Goal: Communication & Community: Answer question/provide support

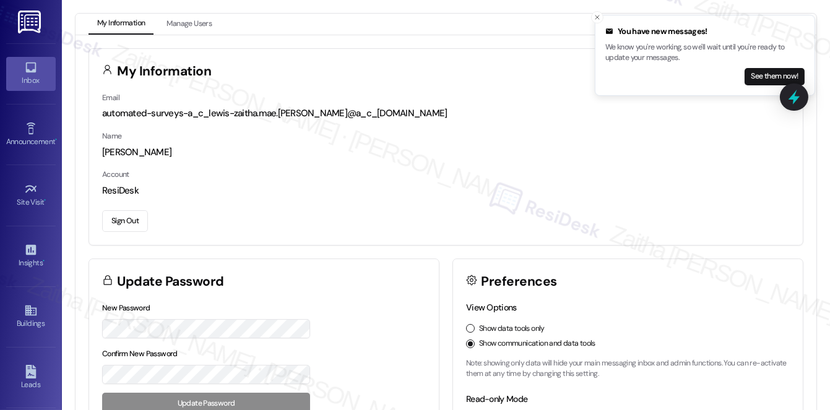
click at [42, 78] on div "Inbox" at bounding box center [31, 80] width 62 height 12
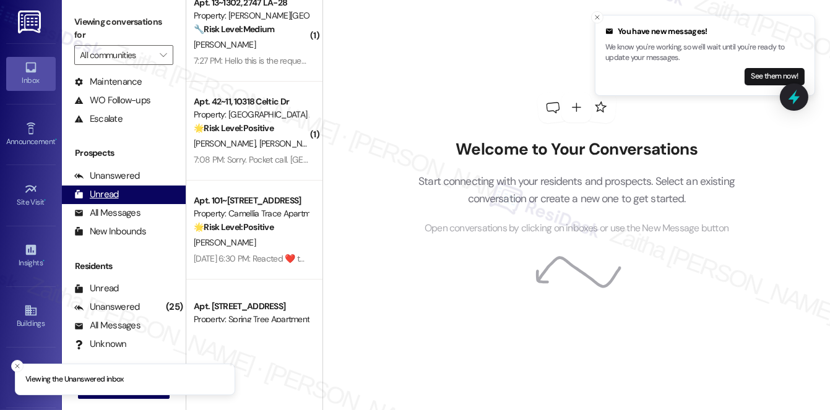
scroll to position [112, 0]
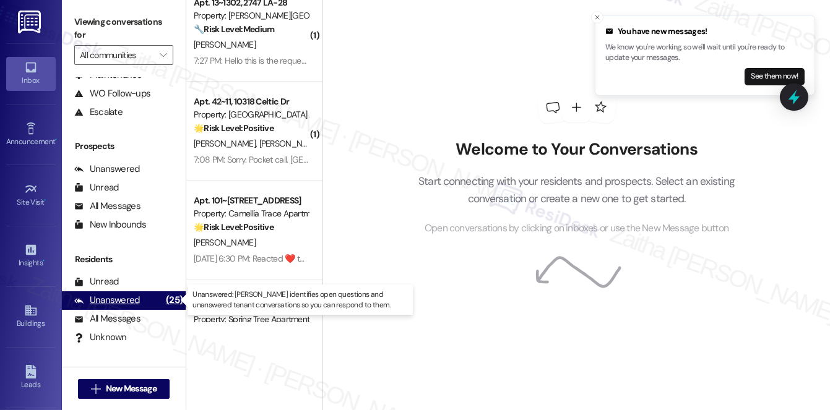
click at [112, 297] on div "Unanswered" at bounding box center [107, 300] width 66 height 13
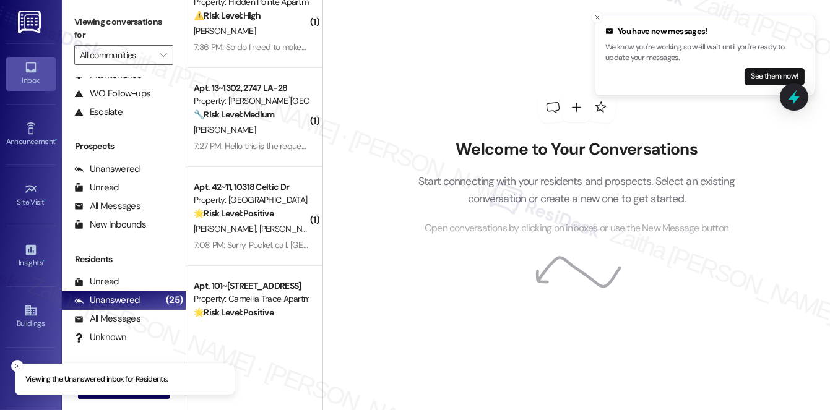
scroll to position [0, 0]
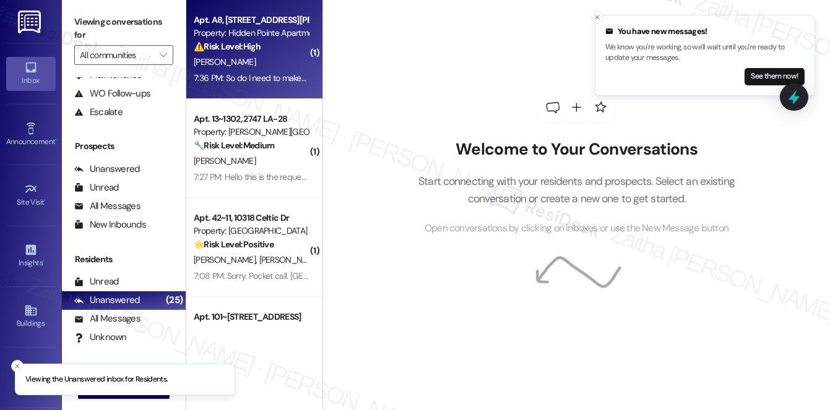
click at [277, 59] on div "[PERSON_NAME]" at bounding box center [251, 61] width 117 height 15
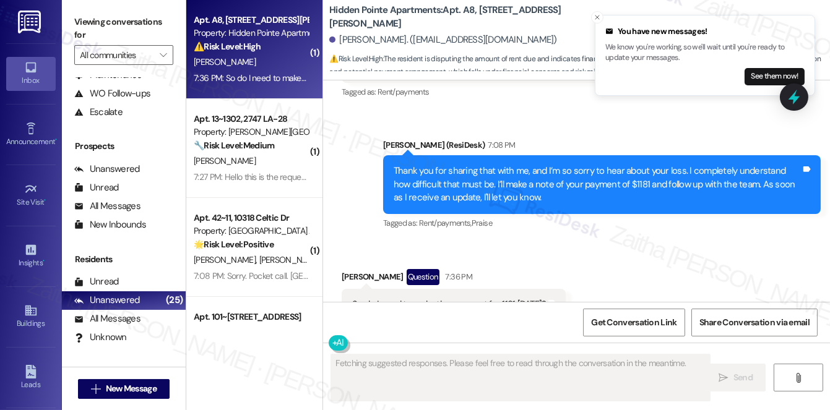
scroll to position [1125, 0]
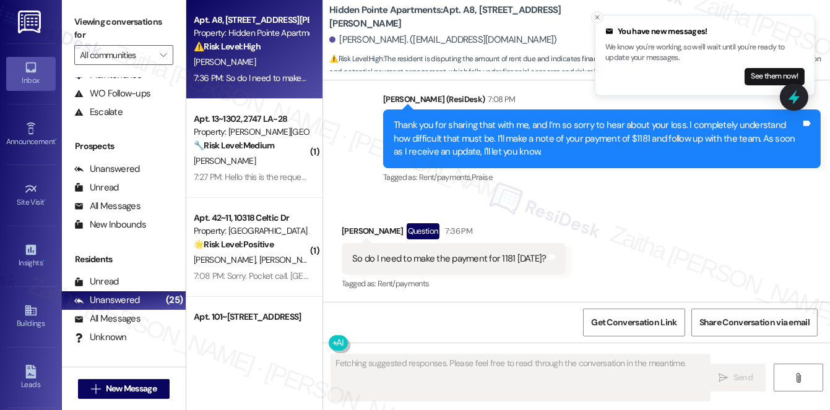
click at [597, 15] on icon "Close toast" at bounding box center [597, 17] width 7 height 7
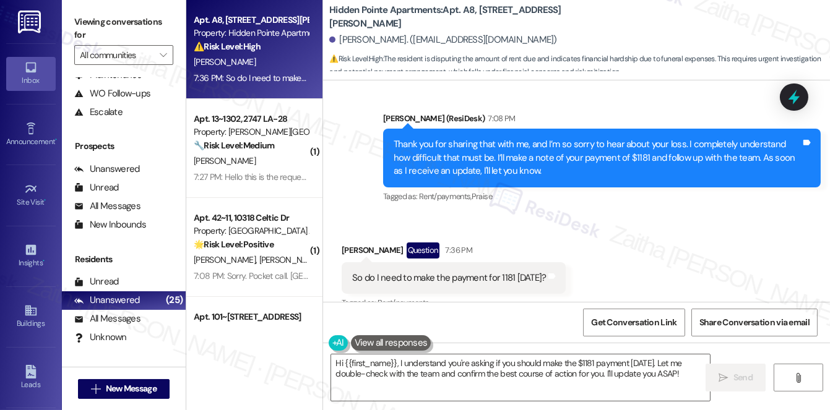
scroll to position [1125, 0]
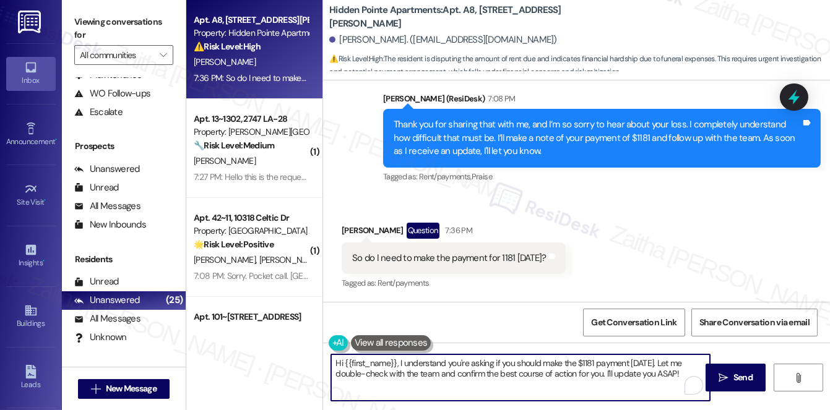
drag, startPoint x: 397, startPoint y: 362, endPoint x: 333, endPoint y: 359, distance: 64.5
click at [333, 359] on textarea "Hi {{first_name}}, I understand you're asking if you should make the $1181 paym…" at bounding box center [520, 378] width 379 height 46
type textarea "Tha I understand you're asking if you should make the $1181 payment [DATE]. Let…"
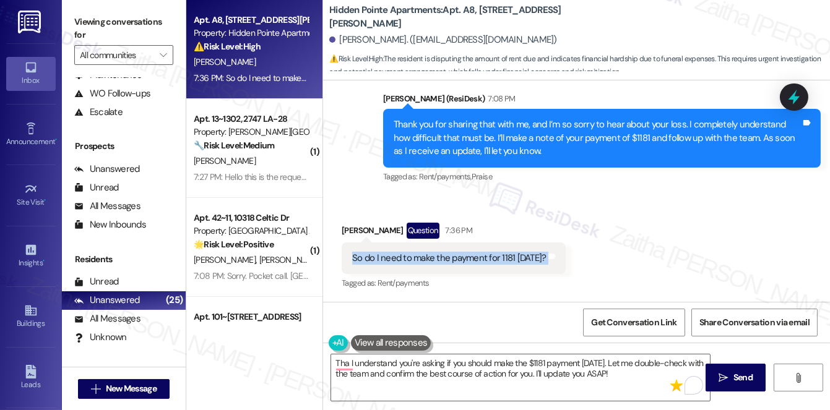
drag, startPoint x: 342, startPoint y: 259, endPoint x: 540, endPoint y: 266, distance: 198.9
click at [542, 266] on div "So do I need to make the payment for 1181 [DATE]? Tags and notes" at bounding box center [454, 259] width 224 height 32
copy div "So do I need to make the payment for 1181 [DATE]? Tags and notes"
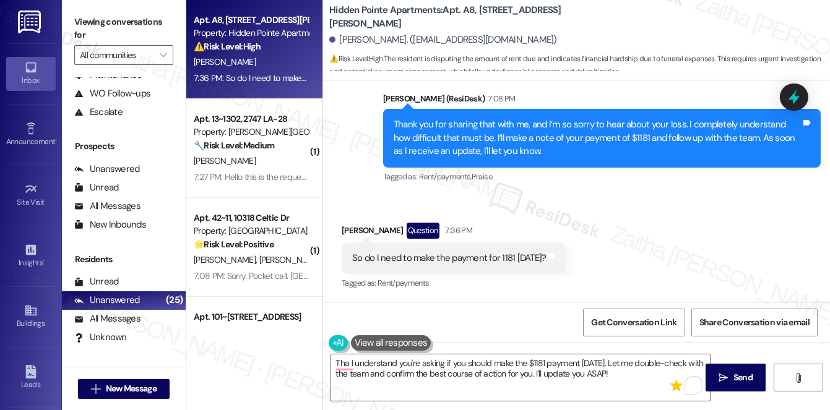
click at [609, 231] on div "Received via SMS [PERSON_NAME] Question 7:36 PM So do I need to make the paymen…" at bounding box center [576, 248] width 507 height 107
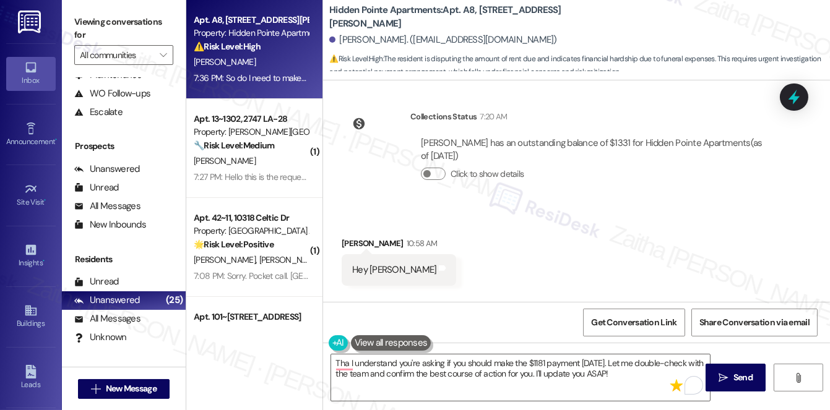
scroll to position [225, 0]
click at [437, 172] on button "Click to show details" at bounding box center [433, 174] width 25 height 12
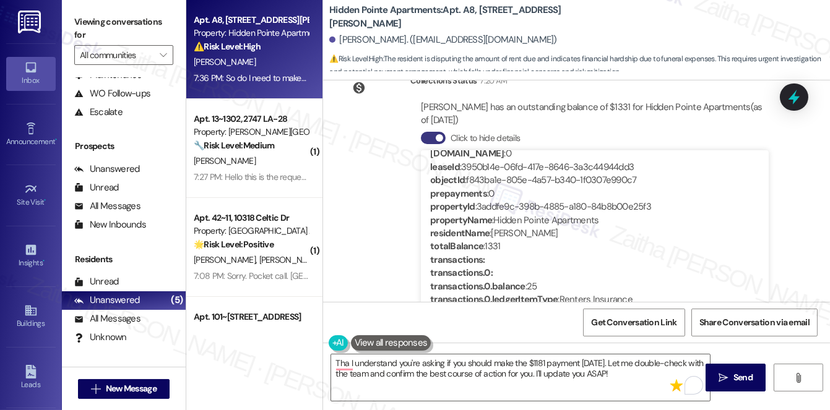
scroll to position [281, 0]
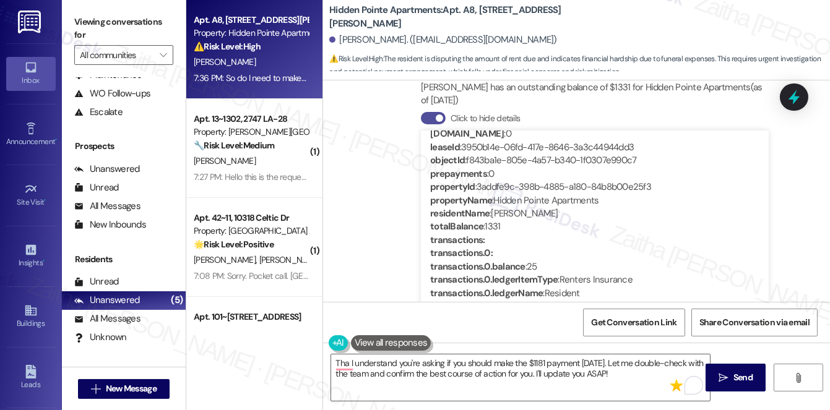
click at [424, 119] on button "Click to hide details" at bounding box center [433, 118] width 25 height 12
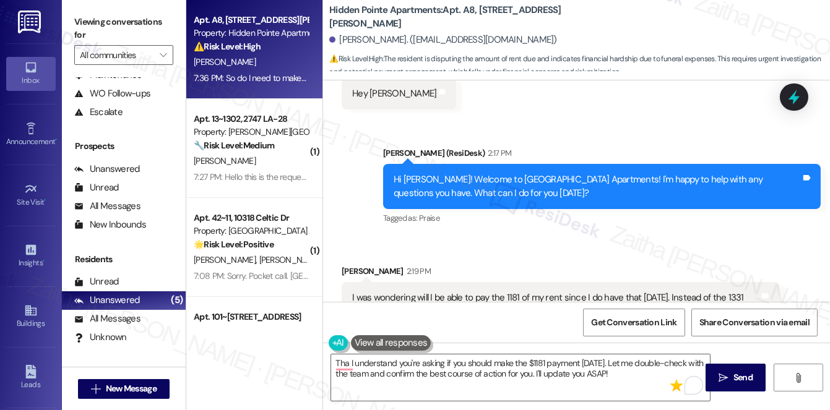
scroll to position [450, 0]
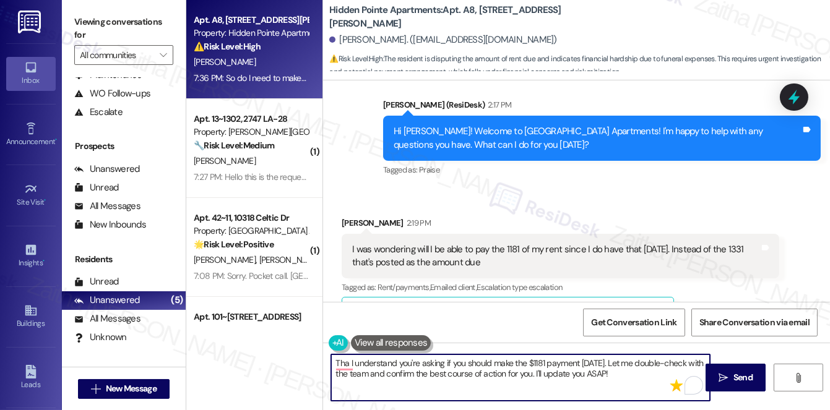
drag, startPoint x: 335, startPoint y: 361, endPoint x: 614, endPoint y: 372, distance: 279.4
click at [614, 372] on textarea "Tha I understand you're asking if you should make the $1181 payment [DATE]. Let…" at bounding box center [520, 378] width 379 height 46
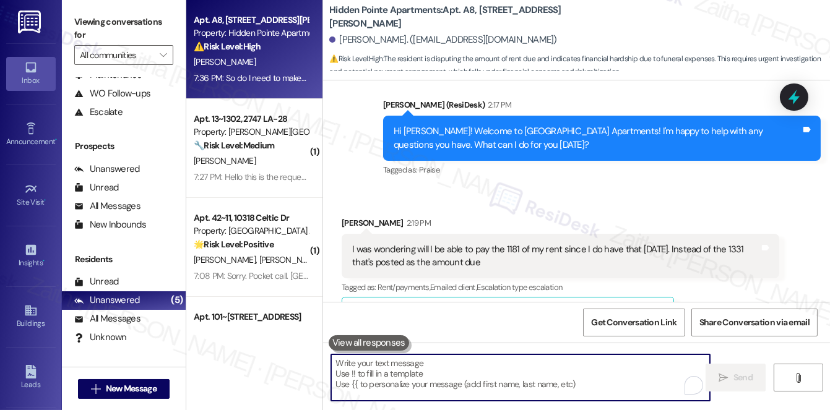
paste textarea "If the system allows you to make the $1181 payment [DATE], you can go ahead. Ot…"
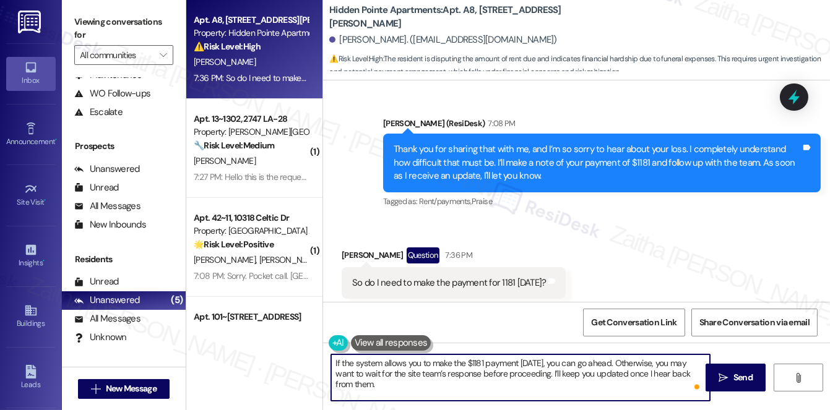
scroll to position [1125, 0]
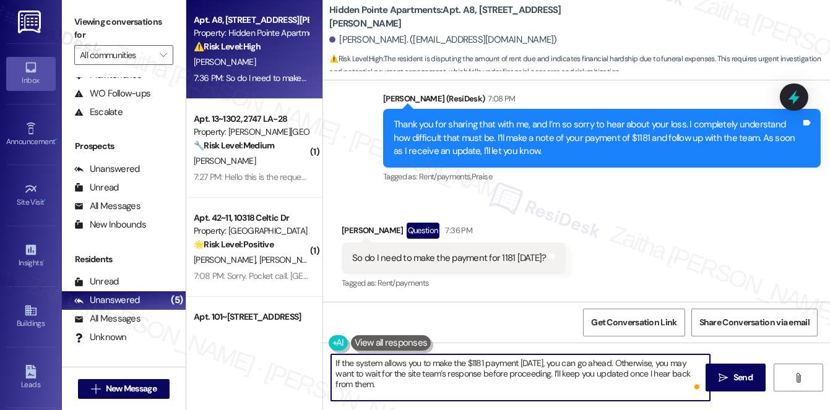
type textarea "If the system allows you to make the $1181 payment [DATE], you can go ahead. Ot…"
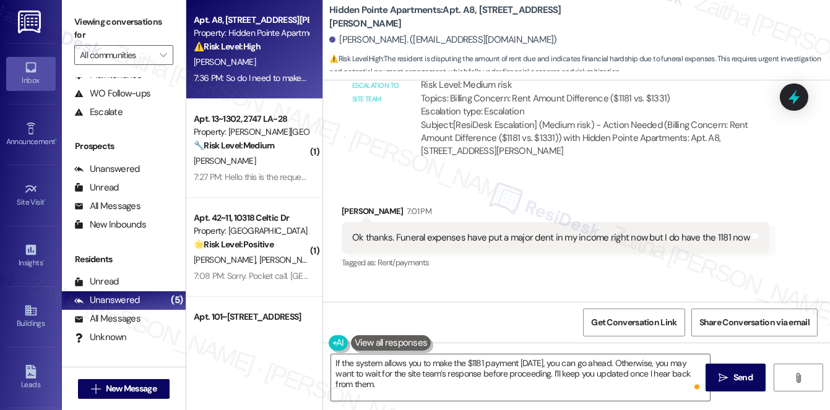
scroll to position [900, 0]
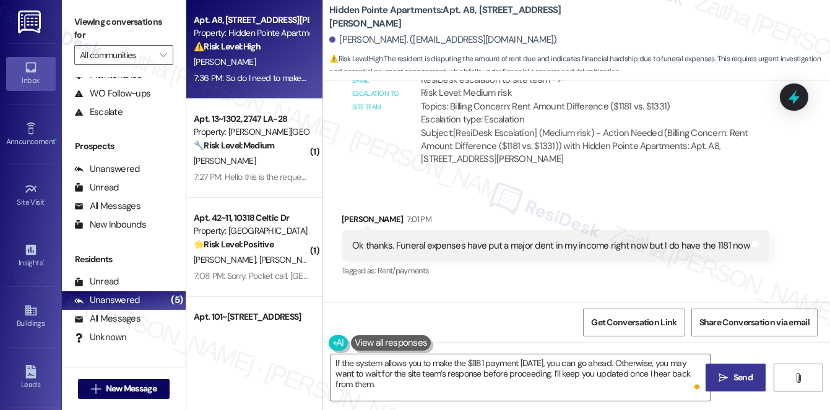
click at [741, 380] on span "Send" at bounding box center [743, 377] width 19 height 13
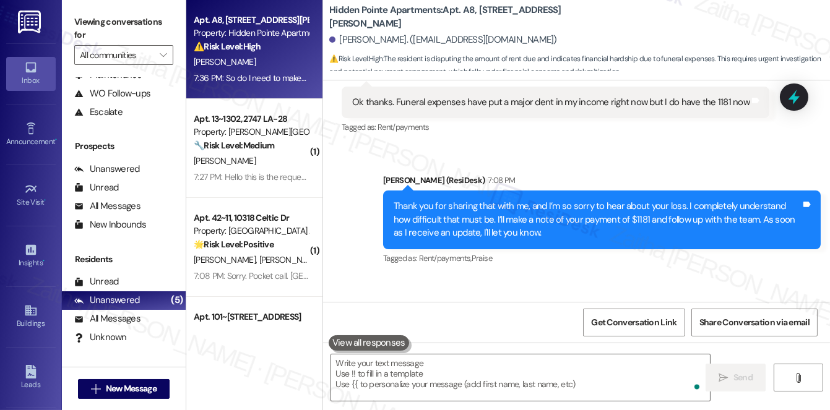
scroll to position [1125, 0]
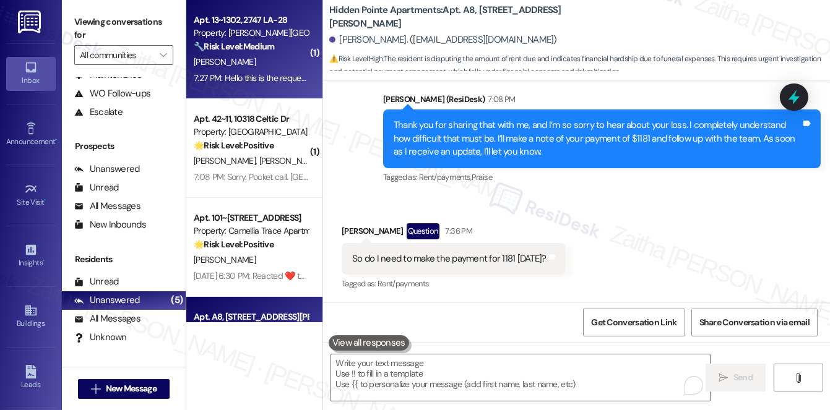
click at [267, 61] on div "[PERSON_NAME]" at bounding box center [251, 61] width 117 height 15
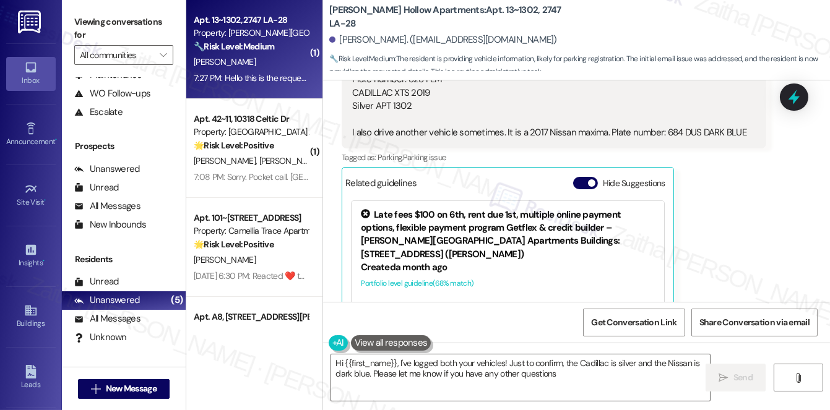
type textarea "Hi {{first_name}}, I've logged both your vehicles! Just to confirm, the Cadilla…"
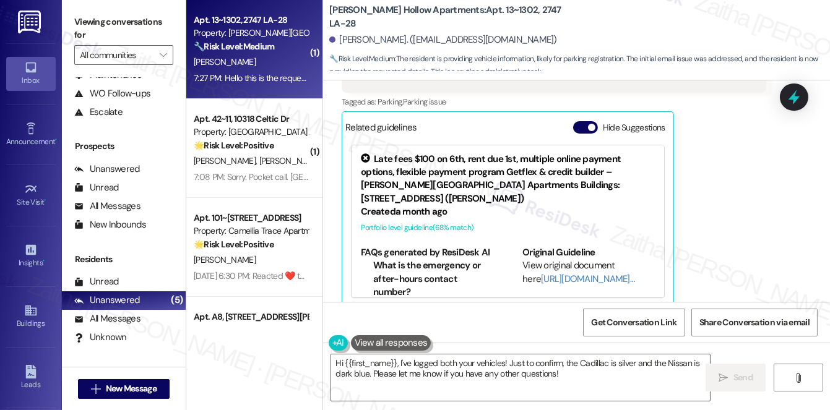
scroll to position [678, 0]
click at [579, 121] on button "Hide Suggestions" at bounding box center [585, 127] width 25 height 12
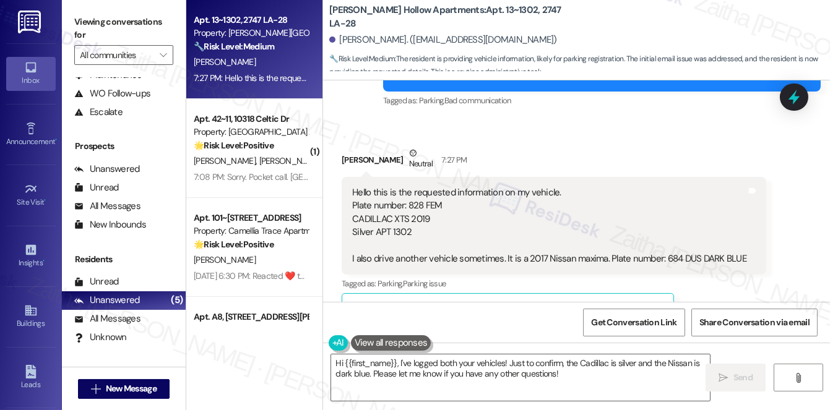
scroll to position [514, 0]
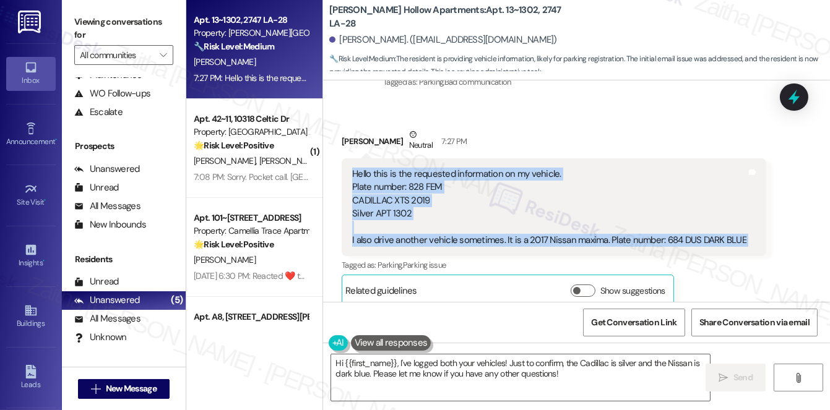
drag, startPoint x: 351, startPoint y: 157, endPoint x: 749, endPoint y: 223, distance: 403.5
click at [749, 223] on div "Hello this is the requested information on my vehicle. Plate number: 828 FEM CA…" at bounding box center [554, 207] width 425 height 98
copy div "Hello this is the requested information on my vehicle. Plate number: 828 FEM CA…"
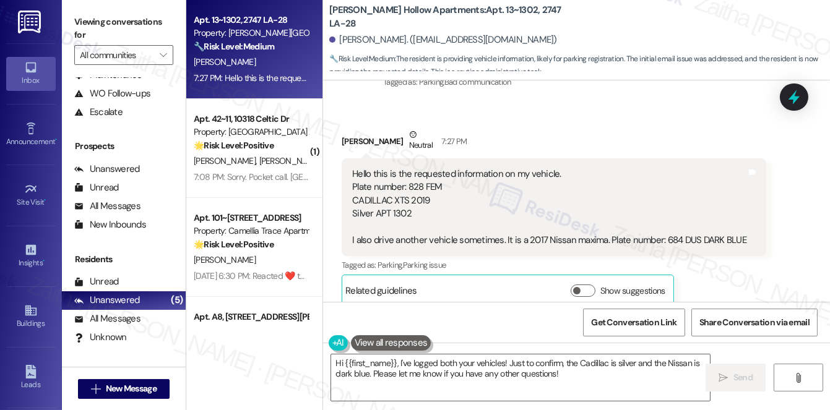
click at [664, 128] on div "[PERSON_NAME] Neutral 7:27 PM" at bounding box center [554, 143] width 425 height 30
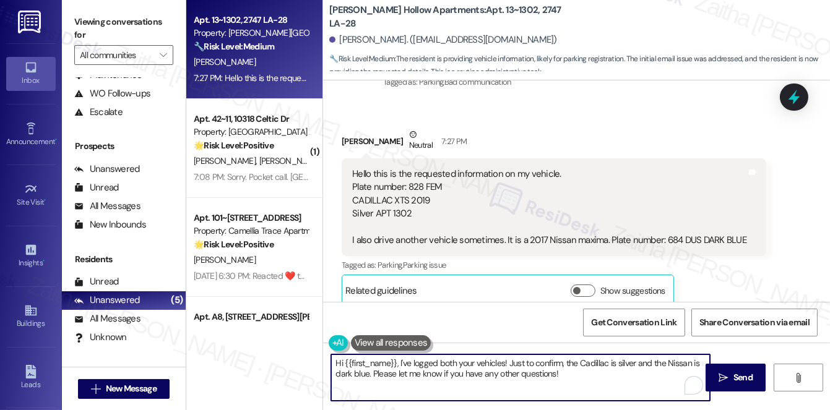
drag, startPoint x: 335, startPoint y: 362, endPoint x: 575, endPoint y: 378, distance: 240.7
click at [575, 378] on textarea "Hi {{first_name}}, I've logged both your vehicles! Just to confirm, the Cadilla…" at bounding box center [520, 378] width 379 height 46
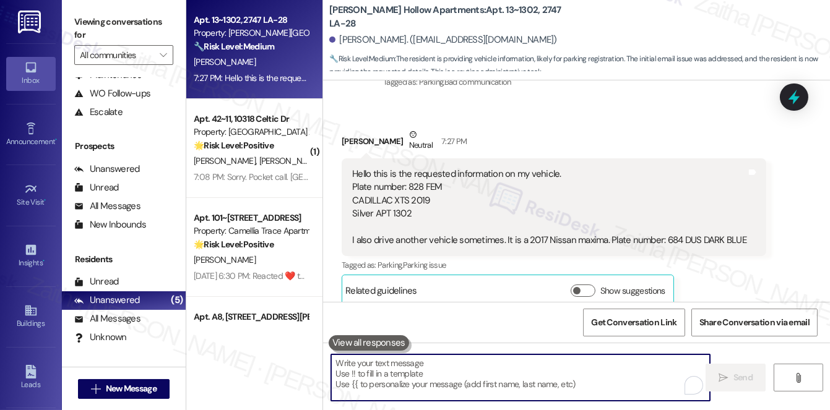
click at [396, 383] on textarea "To enrich screen reader interactions, please activate Accessibility in Grammarl…" at bounding box center [520, 378] width 379 height 46
paste textarea "Thank you for sharing your vehicle information. I’ll relay these details to the…"
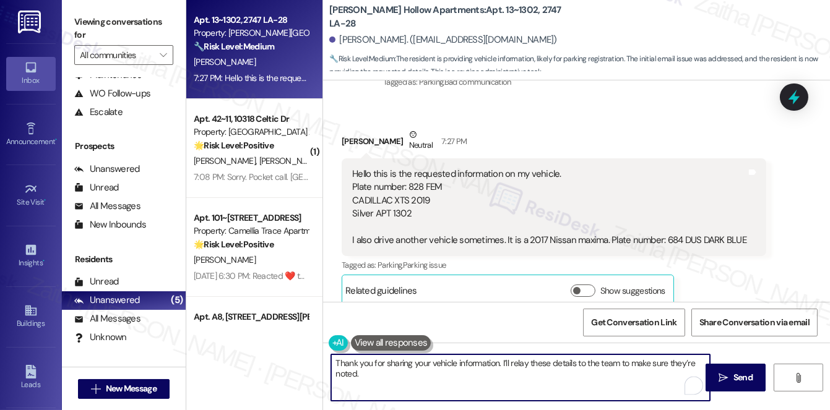
paste textarea "Is there anything else I can assist you with?"
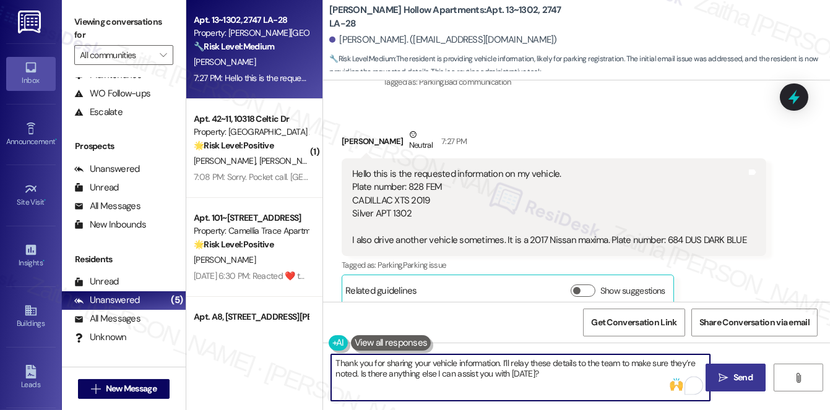
type textarea "Thank you for sharing your vehicle information. I’ll relay these details to the…"
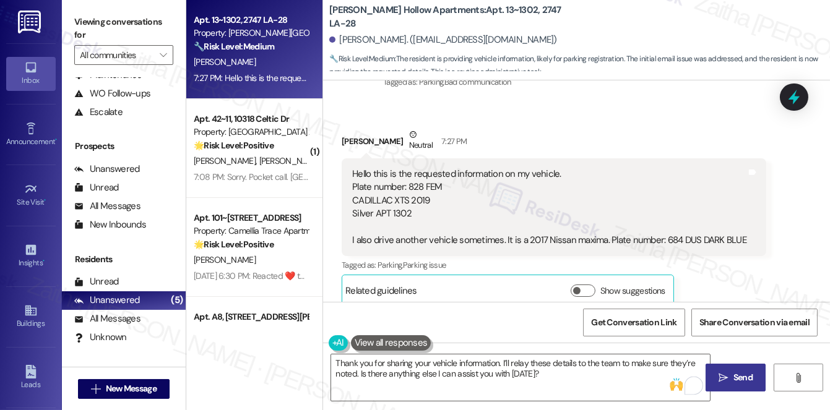
click at [753, 376] on span "Send" at bounding box center [743, 377] width 24 height 13
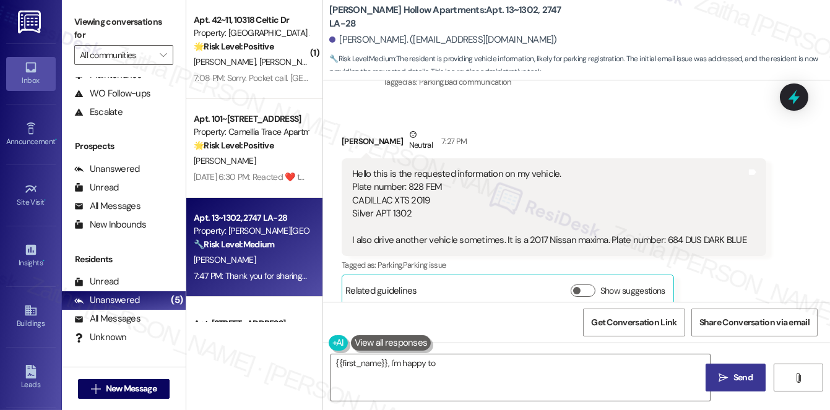
scroll to position [514, 0]
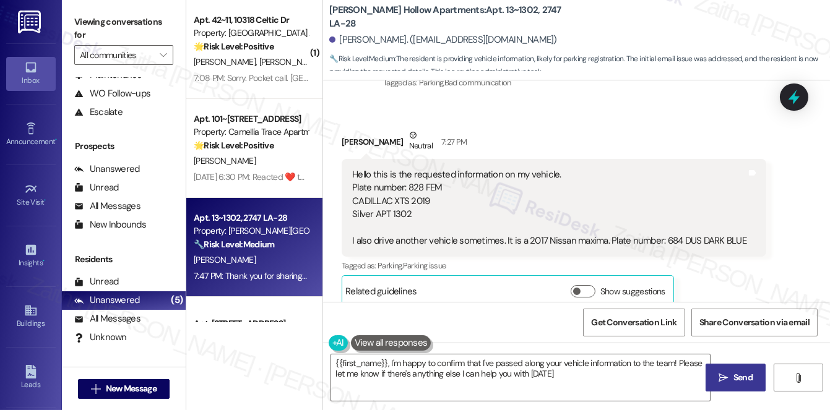
type textarea "{{first_name}}, I'm happy to confirm that I've passed along your vehicle inform…"
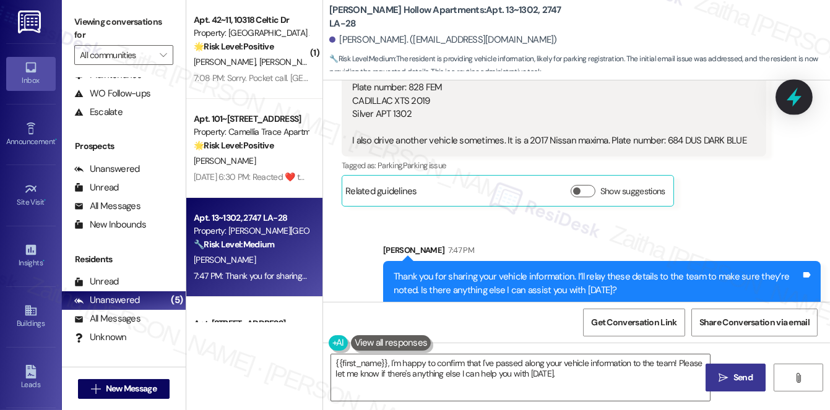
click at [795, 93] on icon at bounding box center [794, 97] width 15 height 19
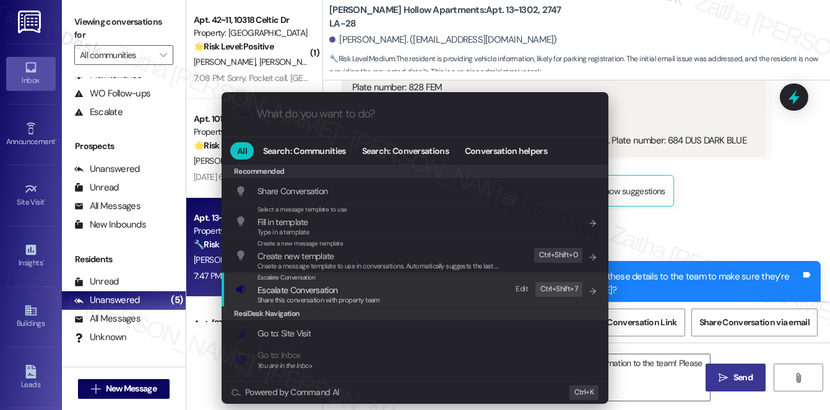
click at [295, 287] on span "Escalate Conversation" at bounding box center [298, 290] width 80 height 11
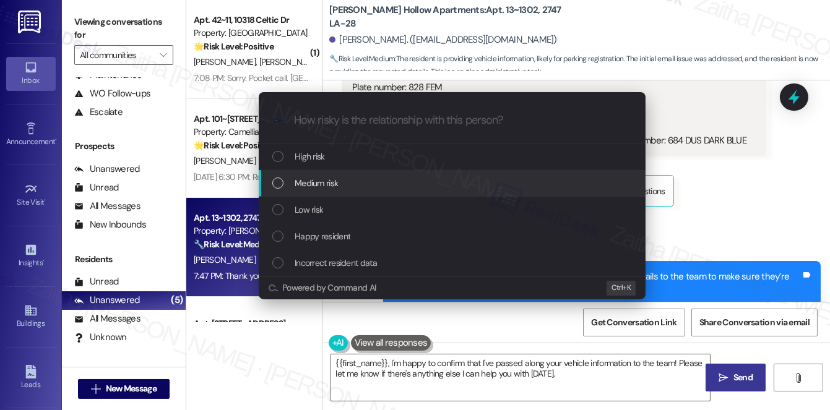
click at [330, 177] on span "Medium risk" at bounding box center [316, 183] width 43 height 14
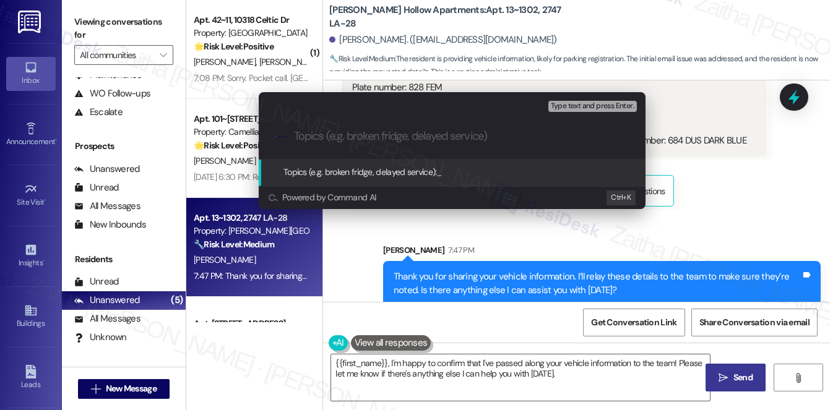
paste input "Vehicle Information Submitted – Cadillac XTS & Nissan Maxima"
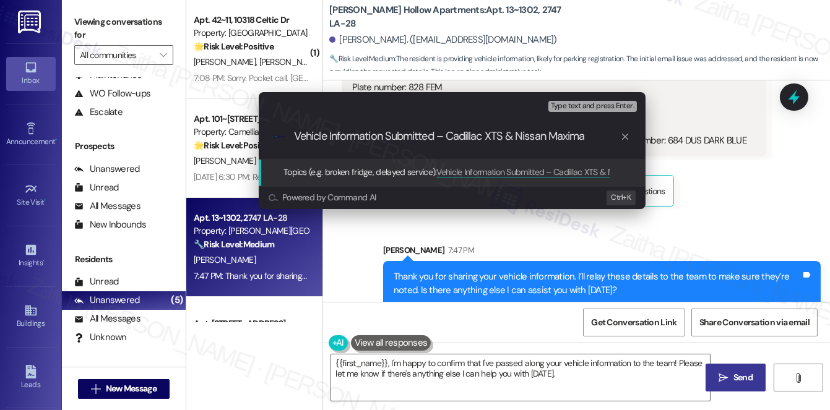
type input "Vehicle Information Submitted – Cadillac XTS & Nissan Maxima"
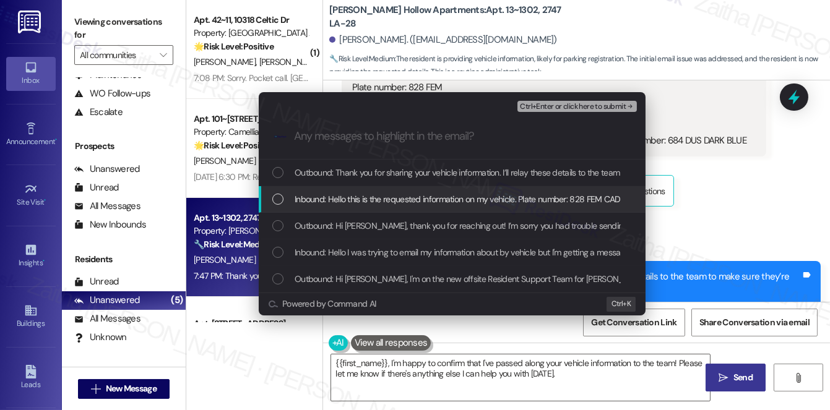
click at [365, 197] on span "Inbound: Hello this is the requested information on my vehicle. Plate number: 8…" at bounding box center [695, 200] width 800 height 14
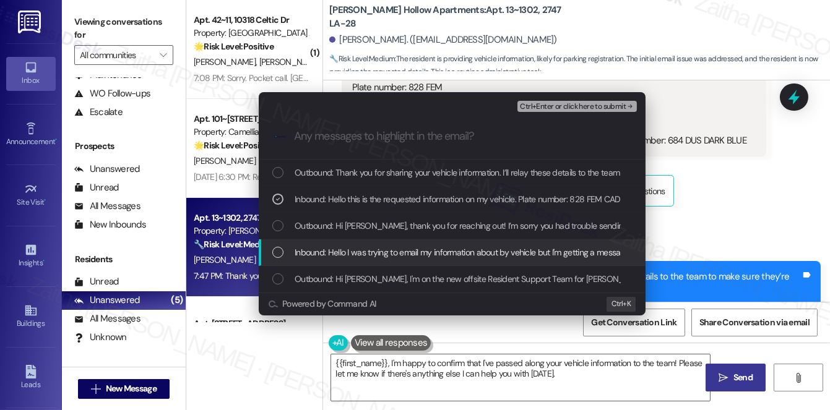
click at [397, 253] on span "Inbound: Hello I was trying to email my information about by vehicle but I'm ge…" at bounding box center [530, 253] width 471 height 14
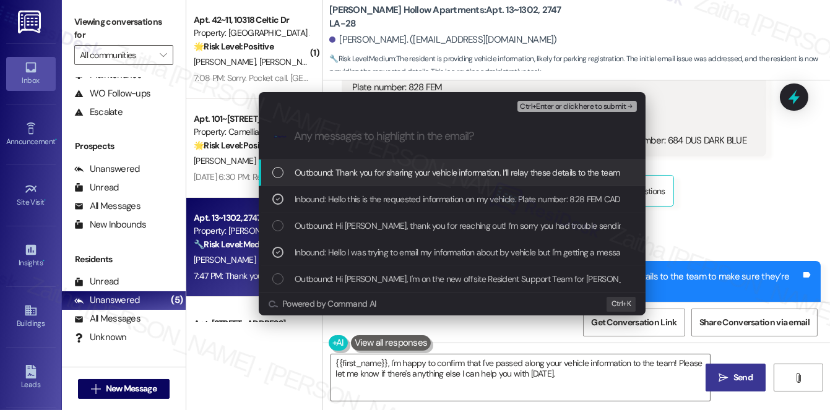
click at [573, 104] on span "Ctrl+Enter or click here to submit" at bounding box center [573, 107] width 106 height 9
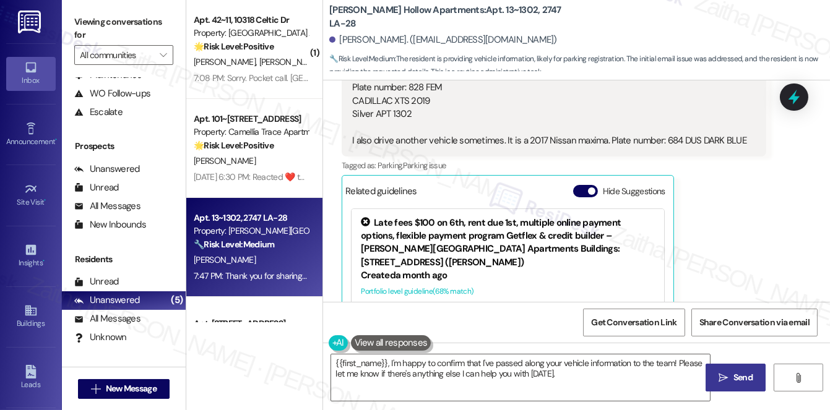
scroll to position [678, 0]
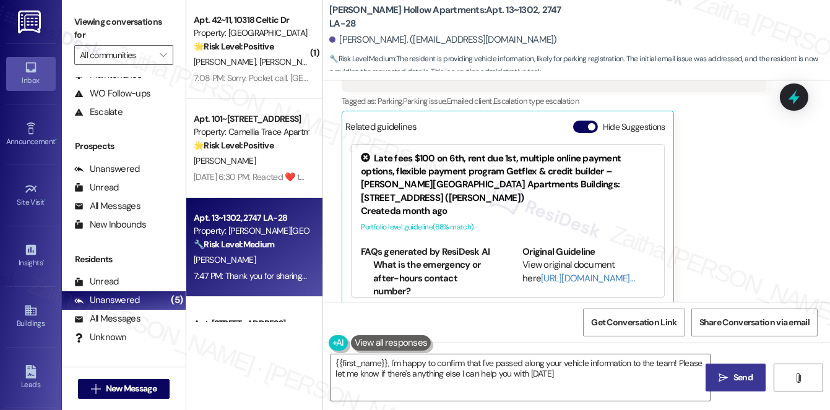
type textarea "{{first_name}}, I'm happy to confirm that I've passed along your vehicle inform…"
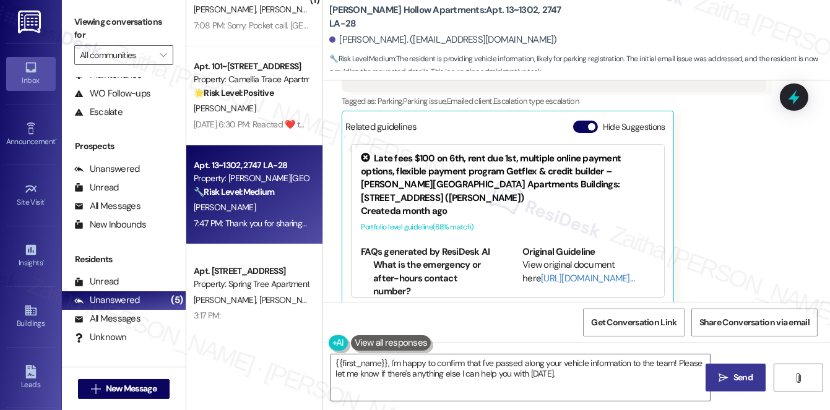
scroll to position [74, 0]
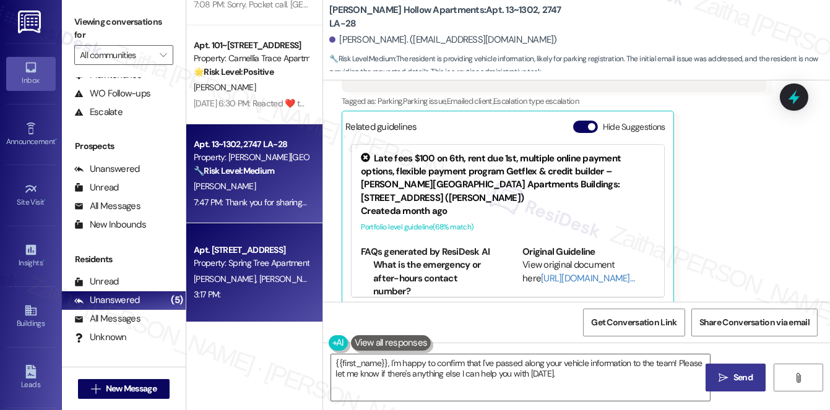
click at [254, 285] on div "[PERSON_NAME] [PERSON_NAME]" at bounding box center [251, 279] width 117 height 15
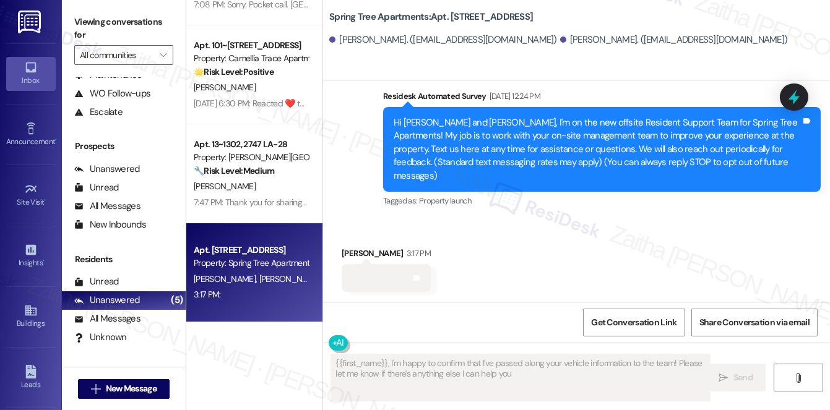
scroll to position [88, 0]
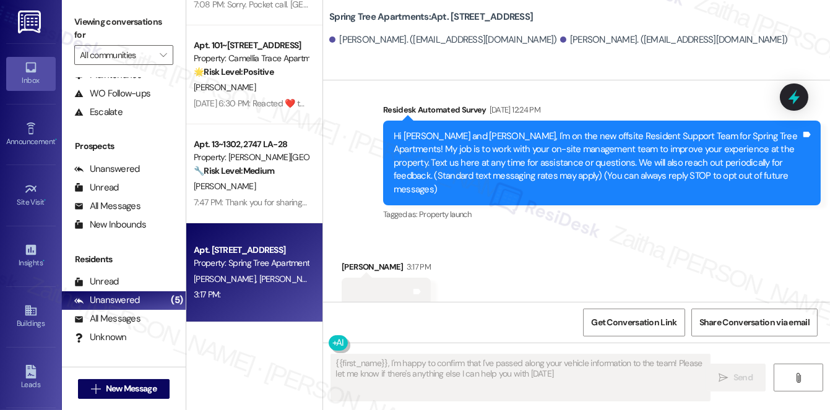
type textarea "{{first_name}}, I'm happy to confirm that I've passed along your vehicle inform…"
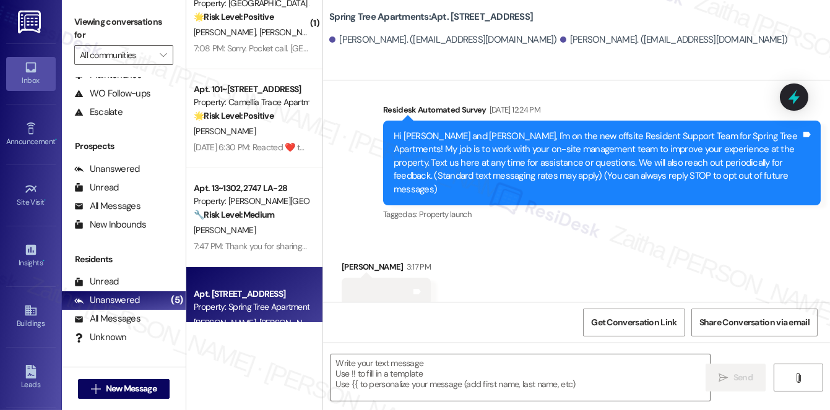
scroll to position [56, 0]
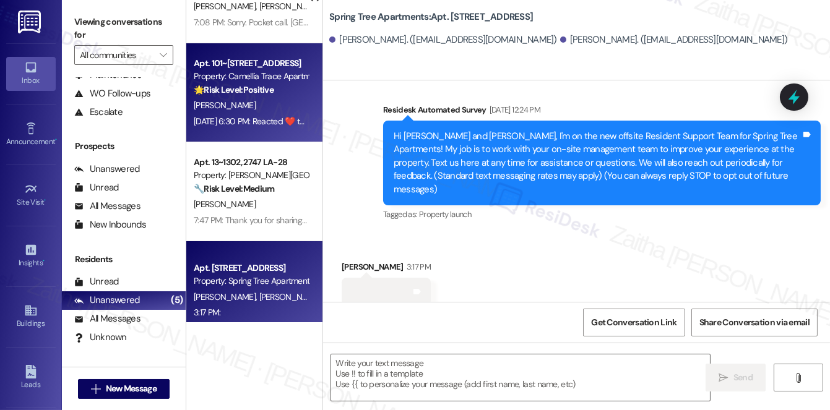
click at [276, 105] on div "[PERSON_NAME]" at bounding box center [251, 105] width 117 height 15
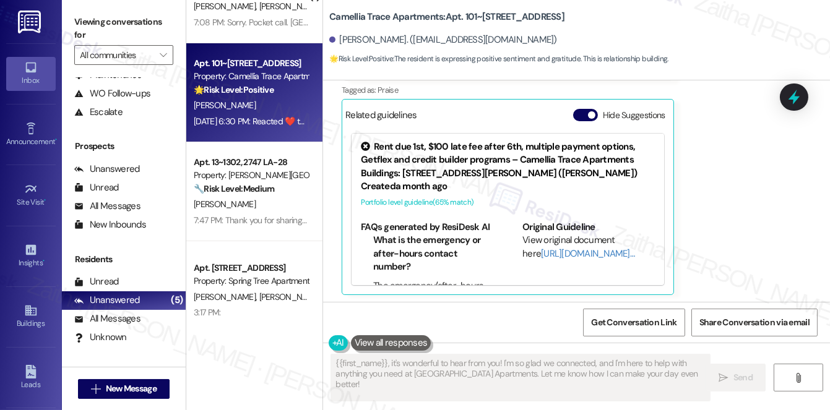
scroll to position [1271, 0]
click at [583, 116] on button "Hide Suggestions" at bounding box center [585, 114] width 25 height 12
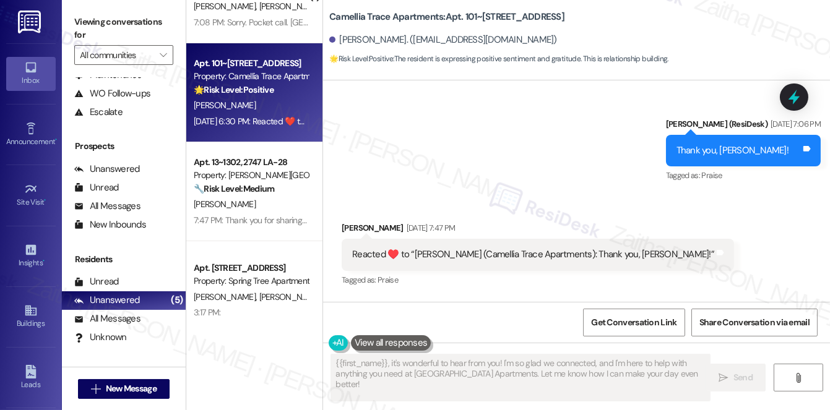
scroll to position [882, 0]
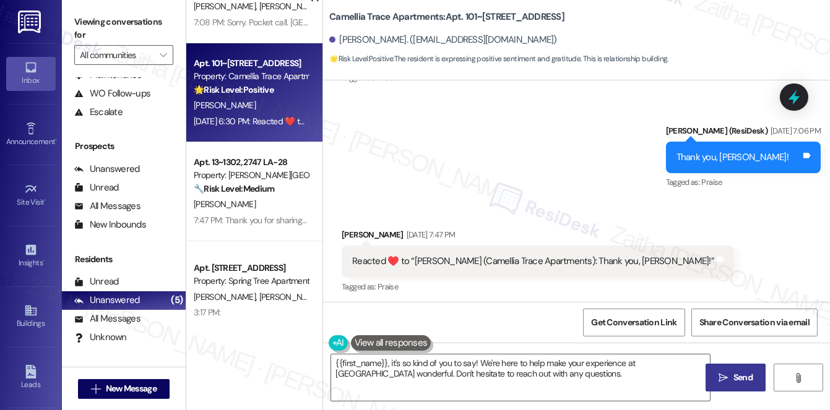
type textarea "{{first_name}}, it's so kind of you to say! We're here to help make your experi…"
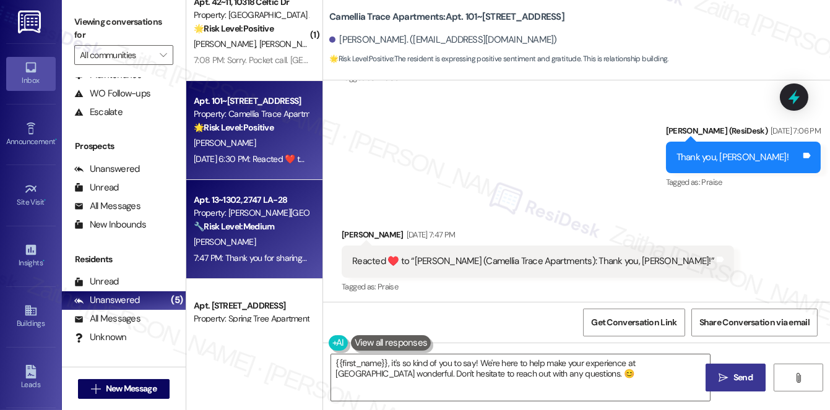
scroll to position [0, 0]
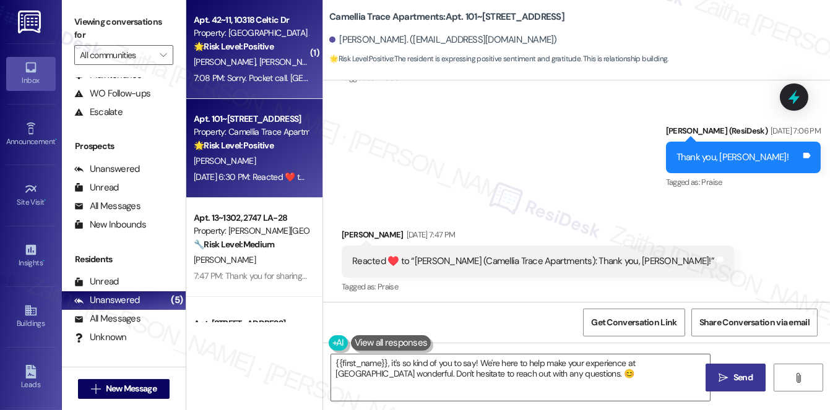
click at [277, 63] on div "[PERSON_NAME] [PERSON_NAME]" at bounding box center [251, 61] width 117 height 15
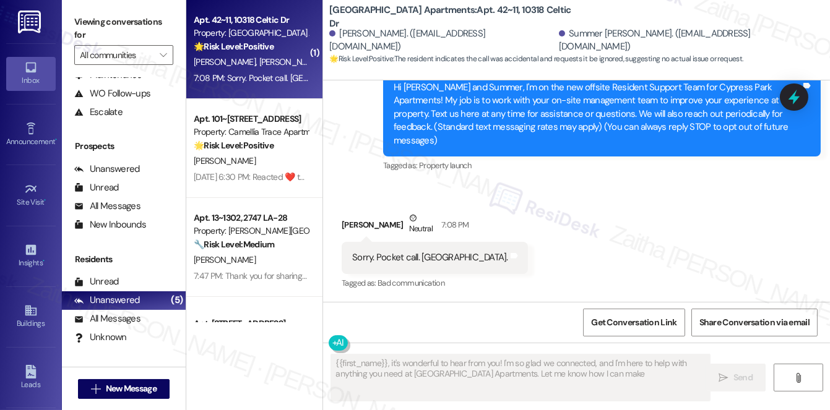
scroll to position [123, 0]
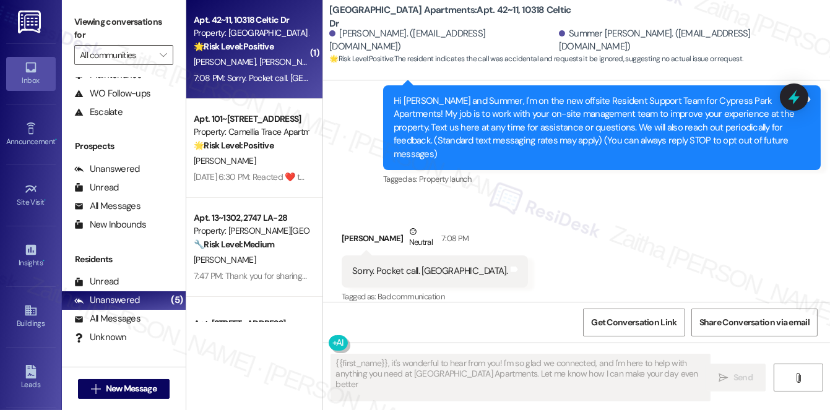
type textarea "{{first_name}}, it's wonderful to hear from you! I'm so glad we connected, and …"
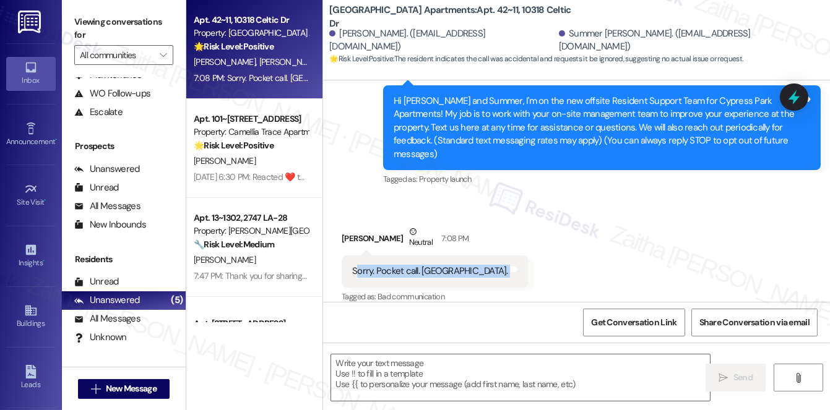
drag, startPoint x: 355, startPoint y: 258, endPoint x: 457, endPoint y: 267, distance: 101.9
click at [457, 267] on div "Sorry. Pocket call. [GEOGRAPHIC_DATA]. Tags and notes" at bounding box center [435, 272] width 186 height 32
copy div "orry. Pocket call. [GEOGRAPHIC_DATA]. Tags and notes"
click at [563, 235] on div "Received via SMS [PERSON_NAME] Neutral 7:08 PM Sorry. Pocket call. [GEOGRAPHIC_…" at bounding box center [576, 256] width 507 height 118
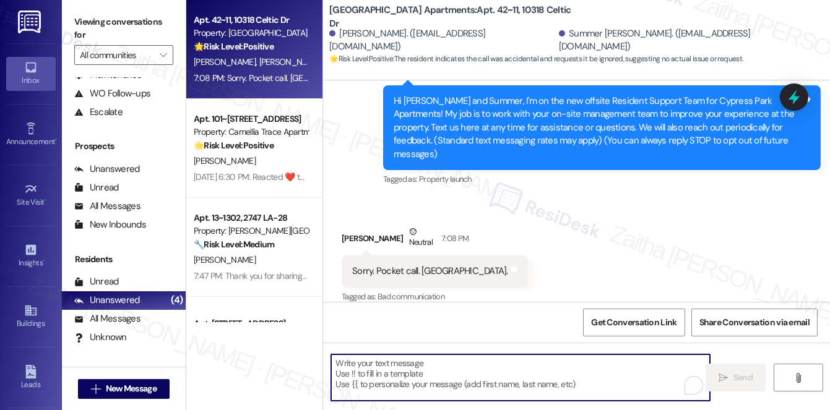
click at [423, 376] on textarea "To enrich screen reader interactions, please activate Accessibility in Grammarl…" at bounding box center [520, 378] width 379 height 46
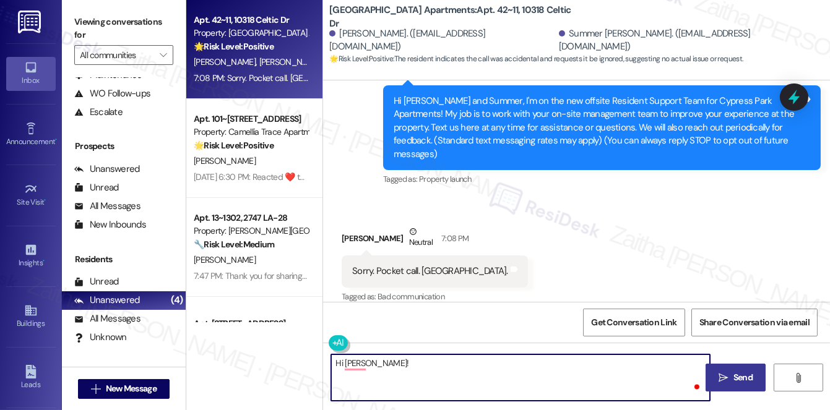
paste textarea "Got your message. Do you want me to disregard it, or was it meant for someone e…"
click at [352, 225] on div "[PERSON_NAME] Neutral 7:08 PM" at bounding box center [435, 240] width 186 height 30
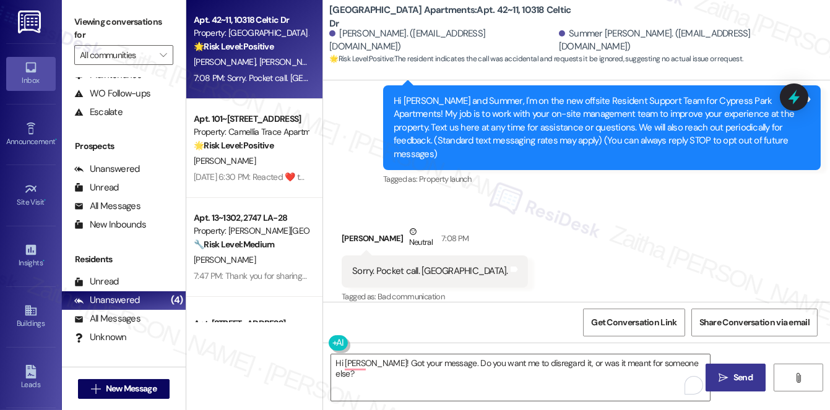
click at [349, 225] on div "[PERSON_NAME] Neutral 7:08 PM" at bounding box center [435, 240] width 186 height 30
copy div "[PERSON_NAME]"
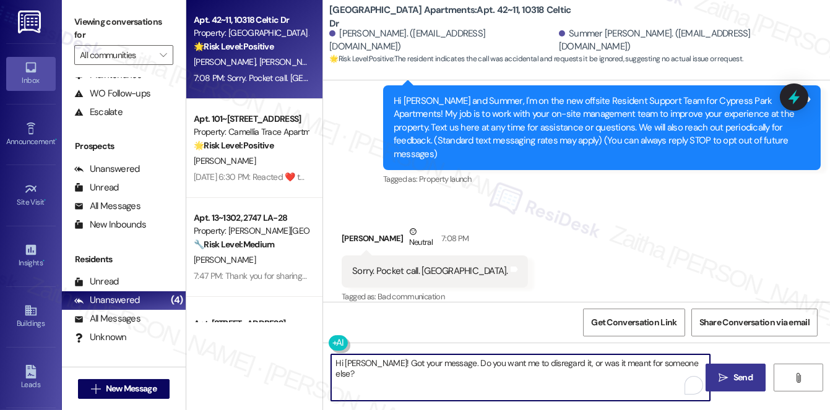
drag, startPoint x: 441, startPoint y: 363, endPoint x: 680, endPoint y: 359, distance: 239.0
click at [678, 361] on textarea "Hi [PERSON_NAME]! Got your message. Do you want me to disregard it, or was it m…" at bounding box center [520, 378] width 379 height 46
paste textarea "Please don't hesitate to contact us if you have any other concerns or home-rela…"
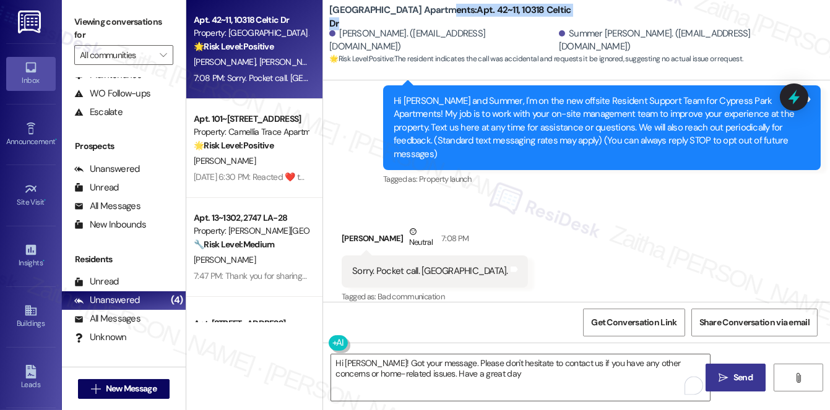
drag, startPoint x: 437, startPoint y: 12, endPoint x: 547, endPoint y: 15, distance: 110.2
click at [547, 15] on div "Cypress Park Apartments: Apt. 42~11, 10318 Celtic Dr" at bounding box center [453, 16] width 248 height 15
copy b "Apt. 42~11, 10318 Celtic Dr"
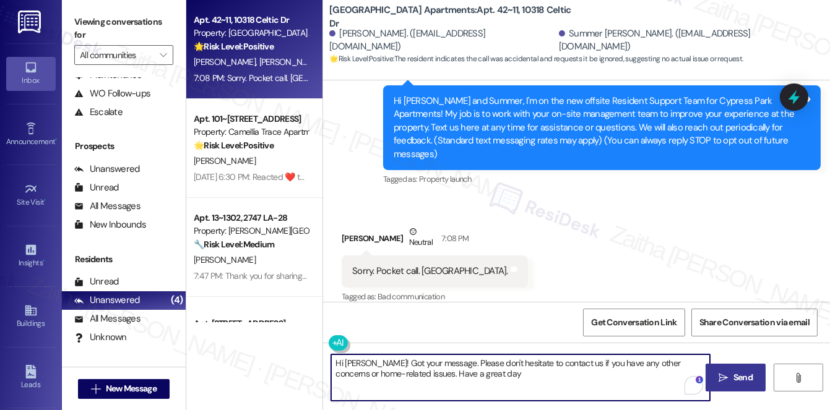
click at [483, 365] on textarea "Hi [PERSON_NAME]! Got your message. Please don't hesitate to contact us if you …" at bounding box center [520, 378] width 379 height 46
click at [491, 377] on textarea "Hi [PERSON_NAME]! Got your message. Please don't hesitate to contact us if you …" at bounding box center [520, 378] width 379 height 46
type textarea "Hi [PERSON_NAME]! Got your message. Please don't hesitate to contact us if you …"
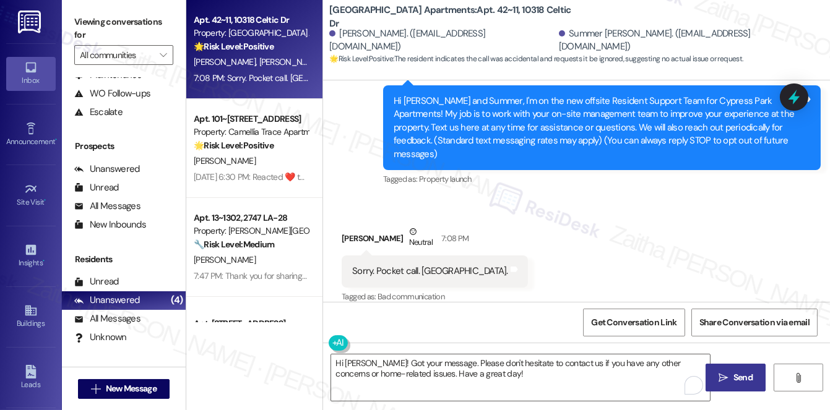
click at [729, 374] on span " Send" at bounding box center [735, 377] width 39 height 13
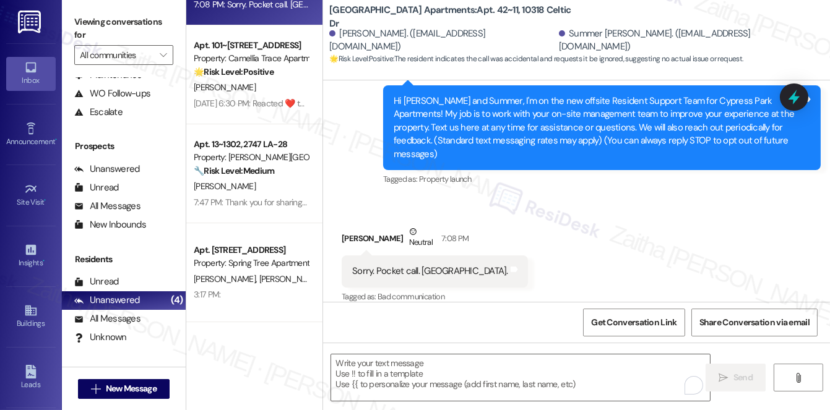
scroll to position [0, 0]
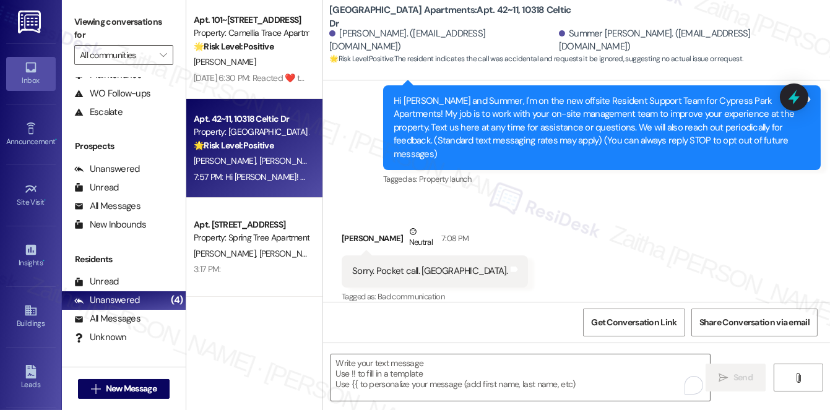
click at [270, 146] on strong "🌟 Risk Level: Positive" at bounding box center [234, 145] width 80 height 11
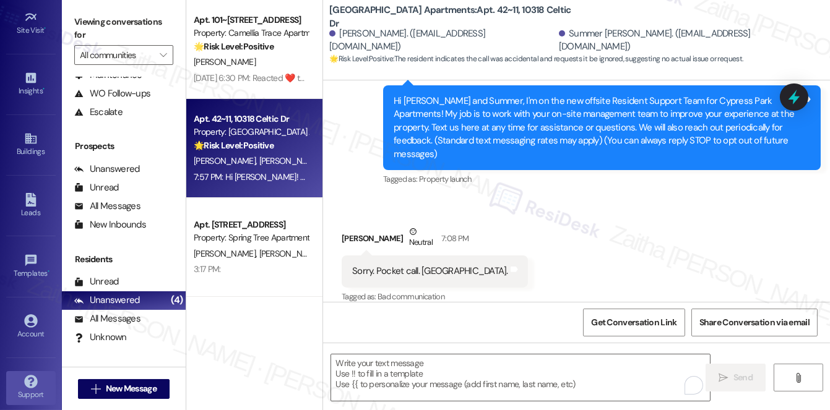
scroll to position [175, 0]
click at [24, 327] on div "Account" at bounding box center [31, 331] width 62 height 12
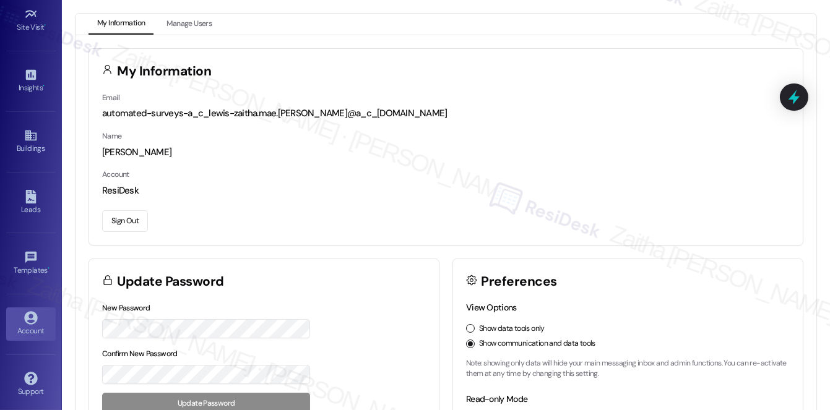
click at [134, 219] on button "Sign Out" at bounding box center [125, 221] width 46 height 22
